Goal: Information Seeking & Learning: Learn about a topic

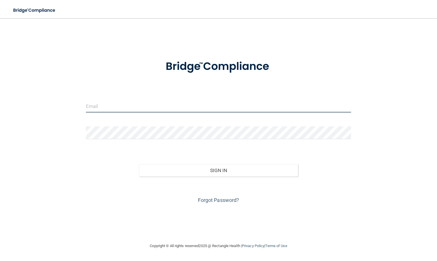
click at [130, 106] on input "email" at bounding box center [218, 106] width 265 height 13
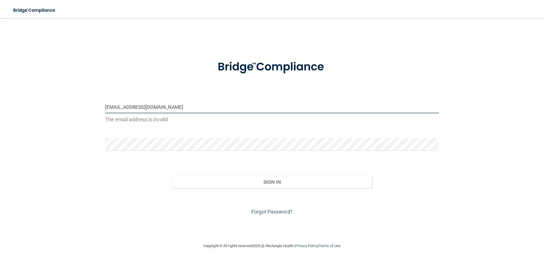
type input "[EMAIL_ADDRESS][DOMAIN_NAME]"
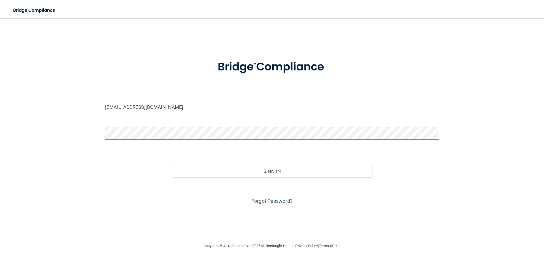
click at [172, 165] on button "Sign In" at bounding box center [272, 171] width 200 height 12
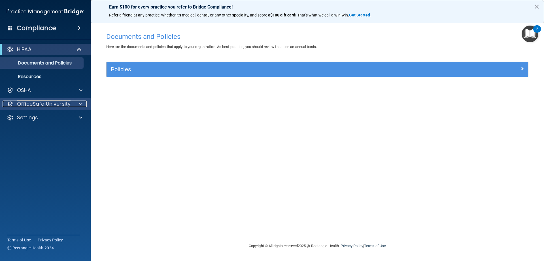
click at [59, 101] on p "OfficeSafe University" at bounding box center [44, 103] width 54 height 7
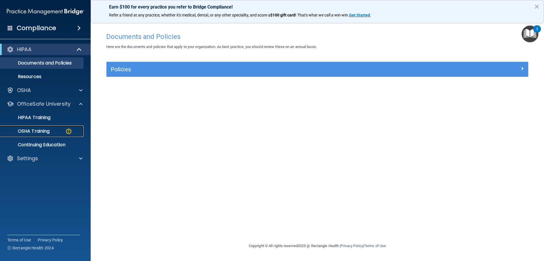
click at [44, 130] on p "OSHA Training" at bounding box center [27, 131] width 46 height 6
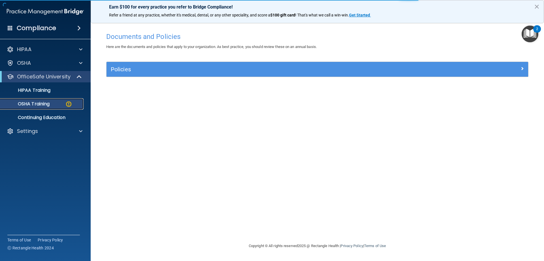
click at [64, 106] on div "OSHA Training" at bounding box center [42, 104] width 77 height 6
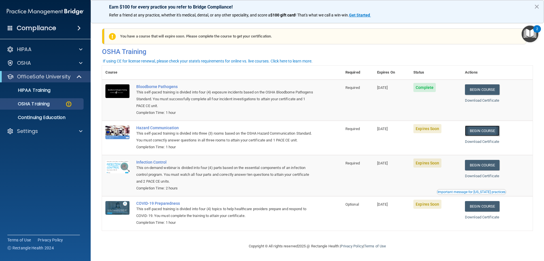
click at [437, 128] on link "Begin Course" at bounding box center [482, 130] width 35 height 10
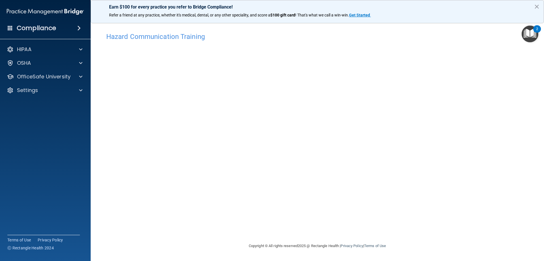
click at [153, 37] on h4 "Hazard Communication Training" at bounding box center [317, 36] width 422 height 7
click at [72, 77] on div "OfficeSafe University" at bounding box center [38, 76] width 70 height 7
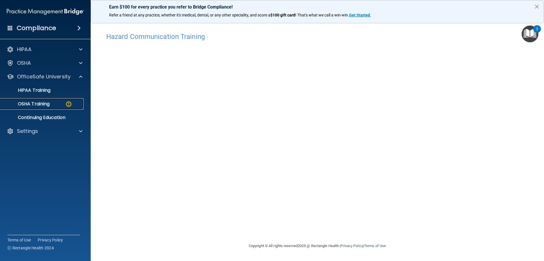
click at [64, 106] on div "OSHA Training" at bounding box center [42, 104] width 77 height 6
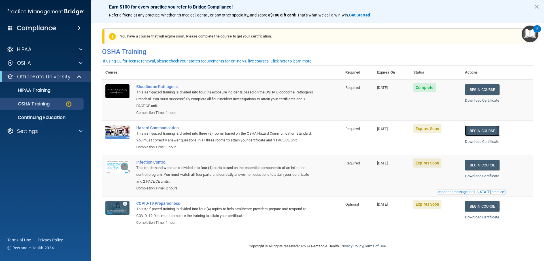
click at [493, 130] on link "Begin Course" at bounding box center [482, 130] width 35 height 10
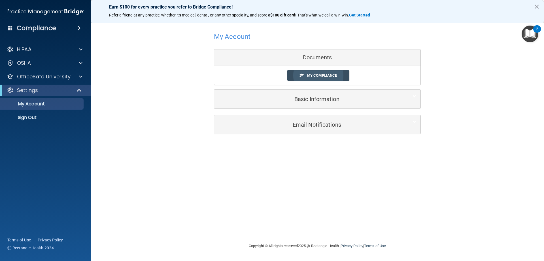
click at [326, 76] on span "My Compliance" at bounding box center [322, 75] width 30 height 4
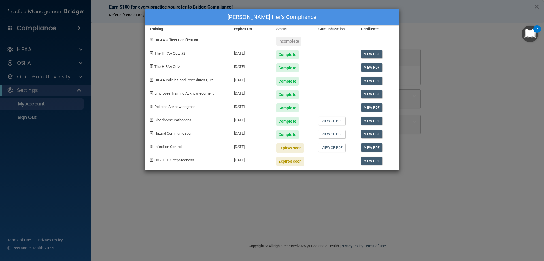
click at [286, 148] on div "Expires soon" at bounding box center [290, 147] width 28 height 9
click at [166, 146] on span "Infection Control" at bounding box center [168, 146] width 27 height 4
click at [151, 143] on div "Infection Control" at bounding box center [187, 145] width 85 height 13
click at [381, 30] on div "Certificate" at bounding box center [378, 29] width 42 height 7
drag, startPoint x: 416, startPoint y: 21, endPoint x: 444, endPoint y: 22, distance: 28.4
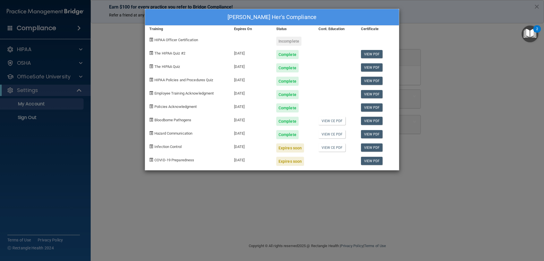
click at [435, 21] on div "Elvis Her's Compliance Training Expires On Status Cont. Education Certificate H…" at bounding box center [272, 130] width 544 height 261
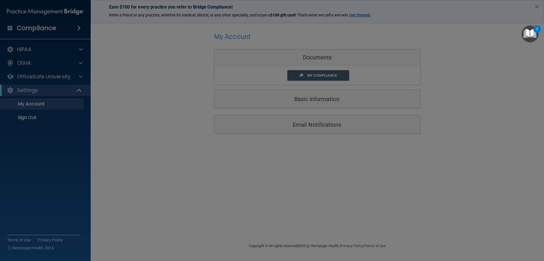
click at [473, 23] on div "Elvis Her's Compliance Training Expires On Status Cont. Education Certificate H…" at bounding box center [272, 130] width 544 height 261
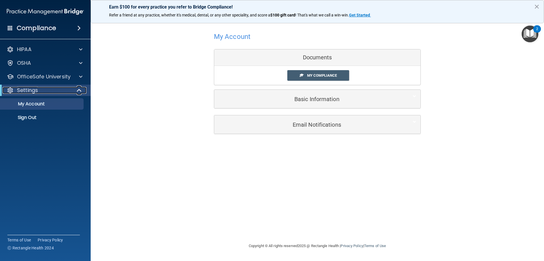
click at [57, 87] on div "Settings" at bounding box center [38, 90] width 70 height 7
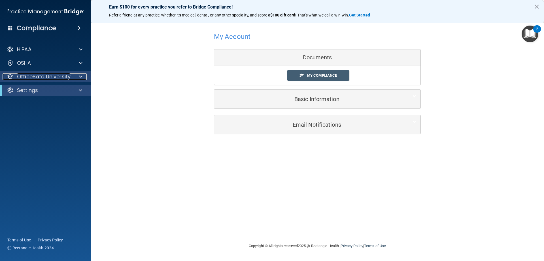
click at [63, 77] on p "OfficeSafe University" at bounding box center [44, 76] width 54 height 7
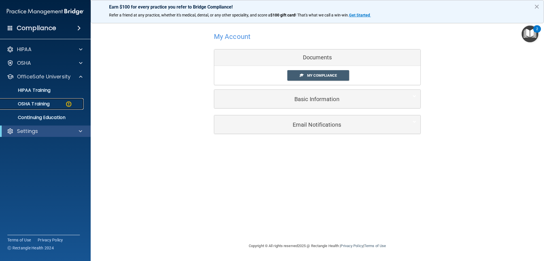
click at [40, 106] on p "OSHA Training" at bounding box center [27, 104] width 46 height 6
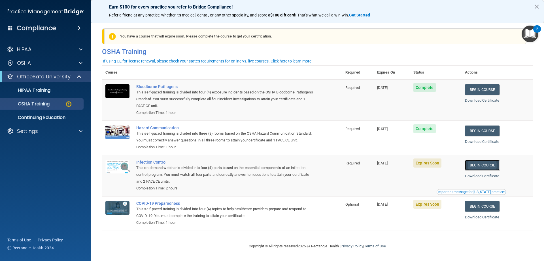
click at [478, 161] on link "Begin Course" at bounding box center [482, 165] width 35 height 10
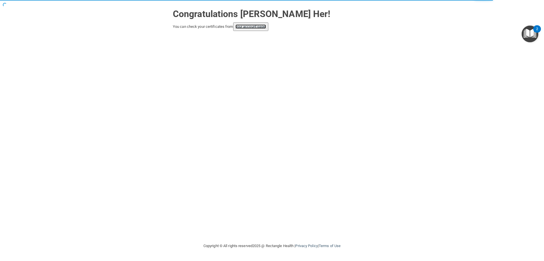
click at [260, 26] on link "your account page!" at bounding box center [251, 26] width 31 height 4
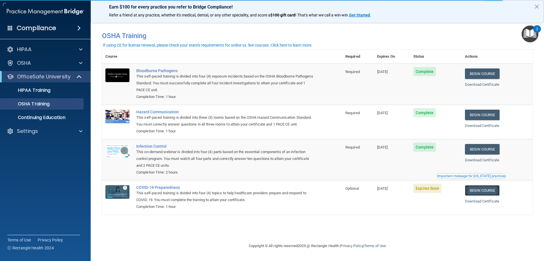
click at [491, 189] on link "Begin Course" at bounding box center [482, 190] width 35 height 10
